Goal: Browse casually: Explore the website without a specific task or goal

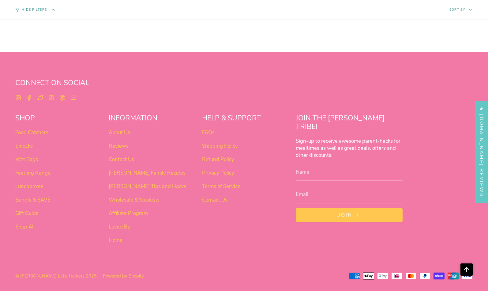
scroll to position [385, 0]
